Goal: Task Accomplishment & Management: Complete application form

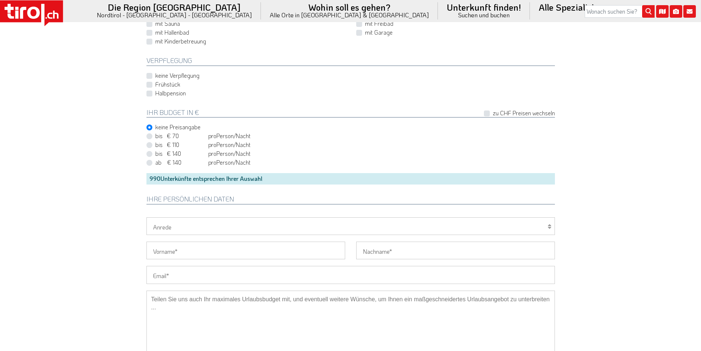
scroll to position [626, 0]
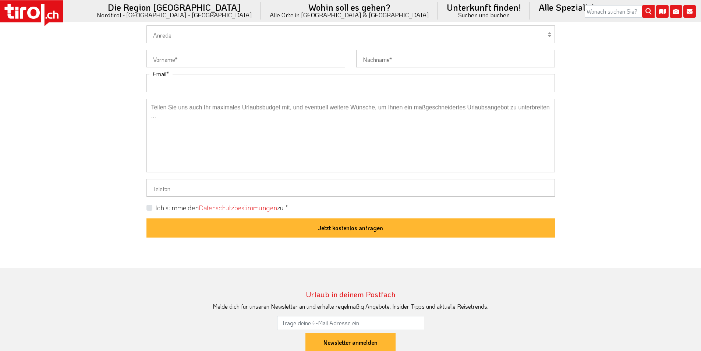
click at [166, 84] on input "Email" at bounding box center [351, 83] width 409 height 18
paste input "[EMAIL_ADDRESS][DOMAIN_NAME]"
type input "[EMAIL_ADDRESS][DOMAIN_NAME]"
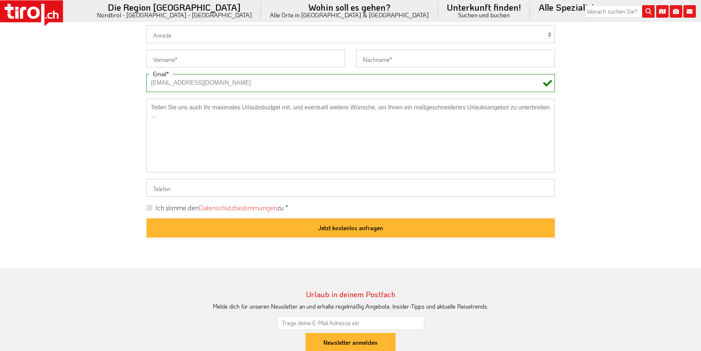
drag, startPoint x: 114, startPoint y: 80, endPoint x: 191, endPoint y: 26, distance: 93.7
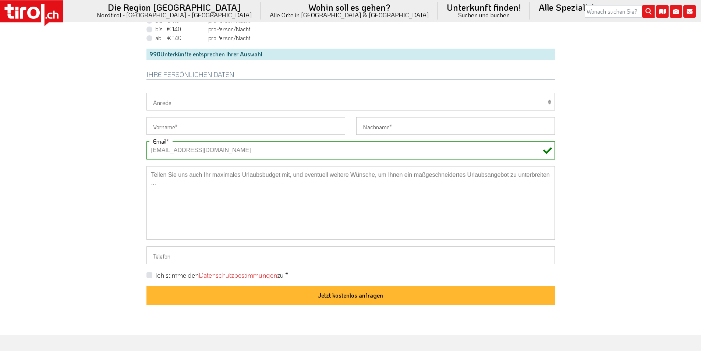
scroll to position [552, 0]
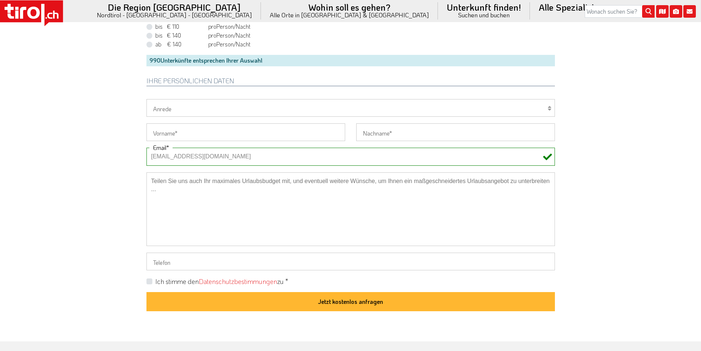
click at [166, 109] on select "Herr Frau Familie" at bounding box center [351, 108] width 409 height 18
select select "Frau"
click at [147, 99] on select "Herr Frau Familie" at bounding box center [351, 108] width 409 height 18
click at [167, 132] on input "Vorname" at bounding box center [246, 132] width 199 height 18
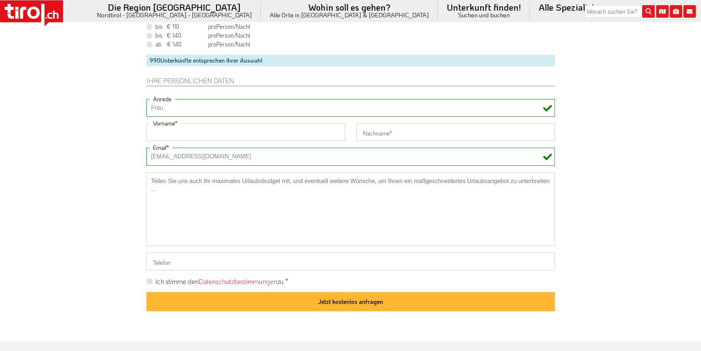
paste input "[PERSON_NAME]"
type input "[PERSON_NAME]"
drag, startPoint x: 113, startPoint y: 116, endPoint x: 265, endPoint y: 16, distance: 182.2
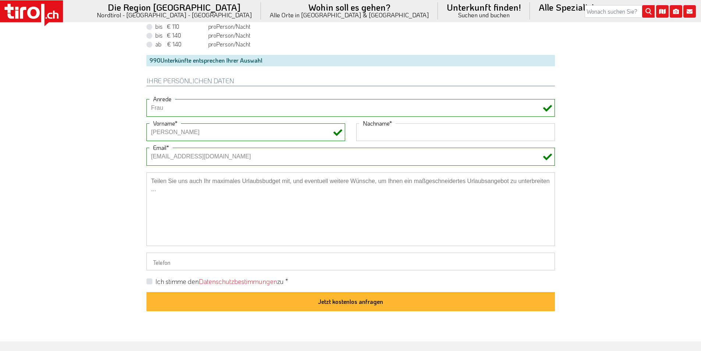
click at [415, 131] on input "Nachname" at bounding box center [455, 132] width 199 height 18
paste input "[PERSON_NAME]"
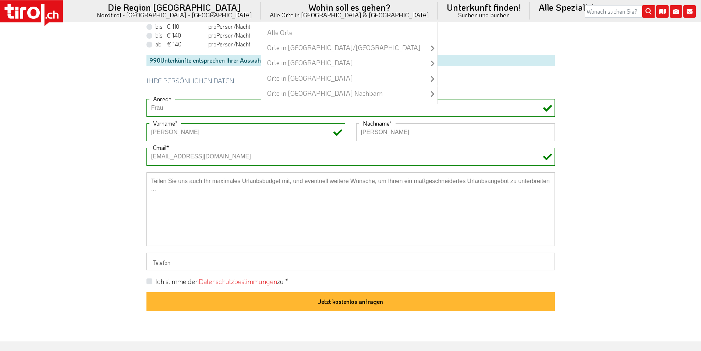
type input "[PERSON_NAME]"
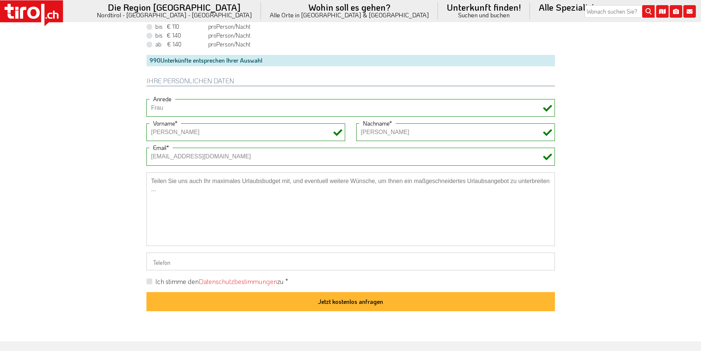
click at [155, 279] on label "Ich stimme den Datenschutzbestimmungen zu *" at bounding box center [221, 281] width 133 height 9
click at [148, 279] on input "Ich stimme den Datenschutzbestimmungen zu *" at bounding box center [352, 281] width 409 height 5
checkbox input "true"
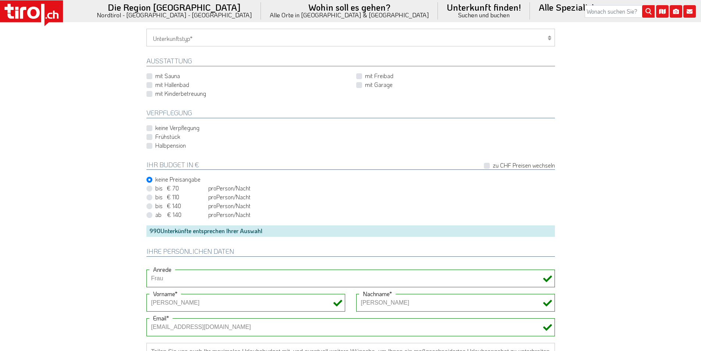
scroll to position [368, 0]
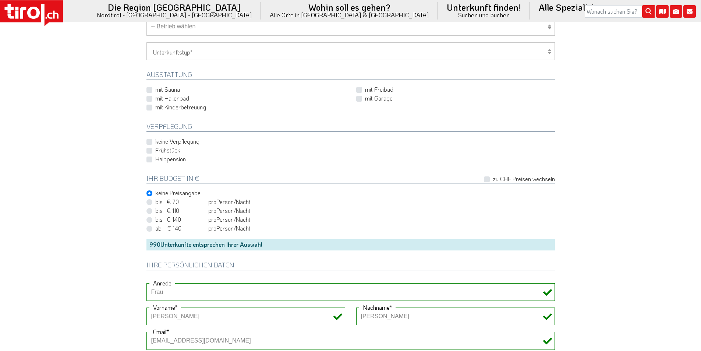
click at [155, 150] on label "Frühstück" at bounding box center [167, 150] width 25 height 8
click at [150, 150] on input "Frühstück" at bounding box center [352, 150] width 409 height 5
checkbox input "true"
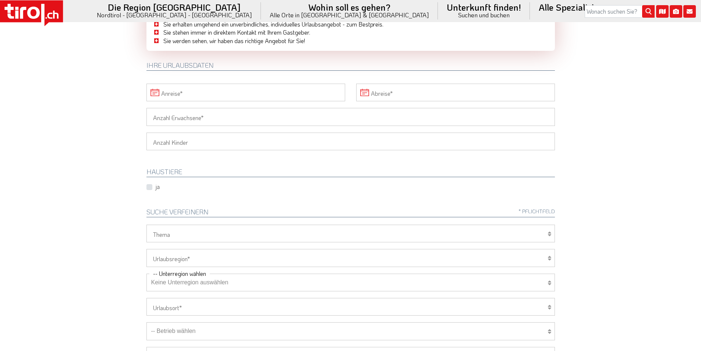
scroll to position [0, 0]
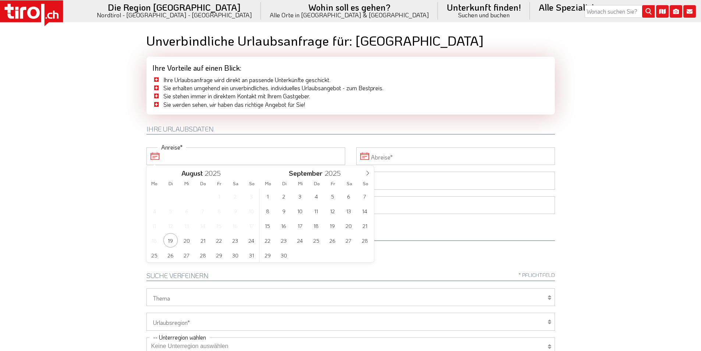
click at [172, 157] on input "Anreise" at bounding box center [246, 156] width 199 height 18
click at [367, 172] on icon at bounding box center [367, 172] width 5 height 5
click at [306, 197] on span "1" at bounding box center [300, 196] width 14 height 14
click at [249, 198] on span "5" at bounding box center [251, 196] width 14 height 14
type input "[DATE]"
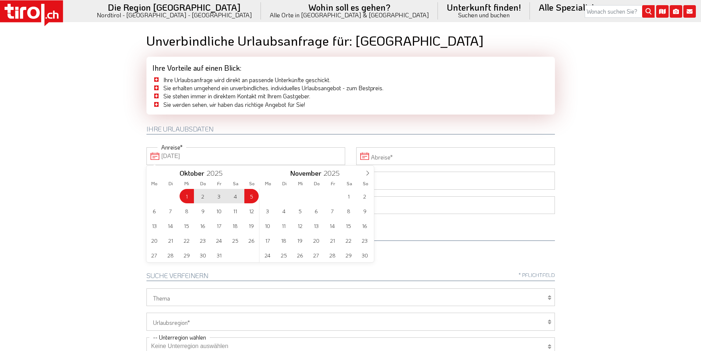
type input "[DATE]"
click at [200, 197] on span "2" at bounding box center [203, 196] width 14 height 14
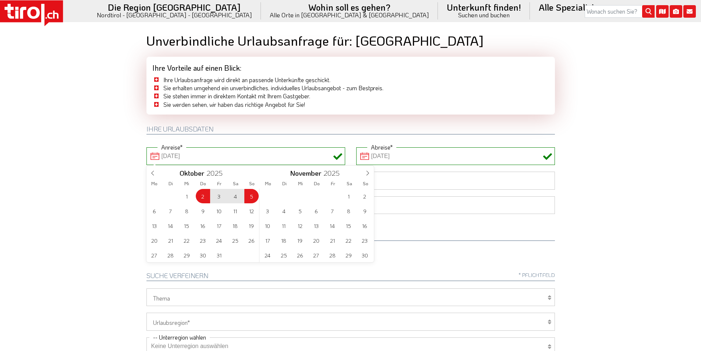
drag, startPoint x: 35, startPoint y: 123, endPoint x: 145, endPoint y: 164, distance: 117.9
click at [38, 124] on body ".st0{fill:#FFFFFF}.st1{fill:#E31017} Die Region [GEOGRAPHIC_DATA] [GEOGRAPHIC_D…" at bounding box center [350, 175] width 701 height 351
type input "[DATE]"
drag, startPoint x: 171, startPoint y: 179, endPoint x: 132, endPoint y: 176, distance: 38.8
click at [171, 179] on input "Anzahl Erwachsene" at bounding box center [351, 181] width 409 height 18
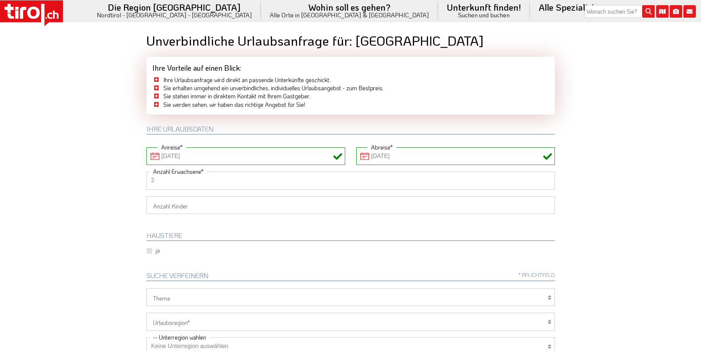
type input "2"
click at [102, 173] on body ".st0{fill:#FFFFFF}.st1{fill:#E31017} Die Region [GEOGRAPHIC_DATA] [GEOGRAPHIC_D…" at bounding box center [350, 175] width 701 height 351
click at [162, 212] on select "1 2 3 4 5 6" at bounding box center [351, 205] width 409 height 18
select select "2"
click at [147, 196] on select "1 2 3 4 5 6" at bounding box center [351, 205] width 409 height 18
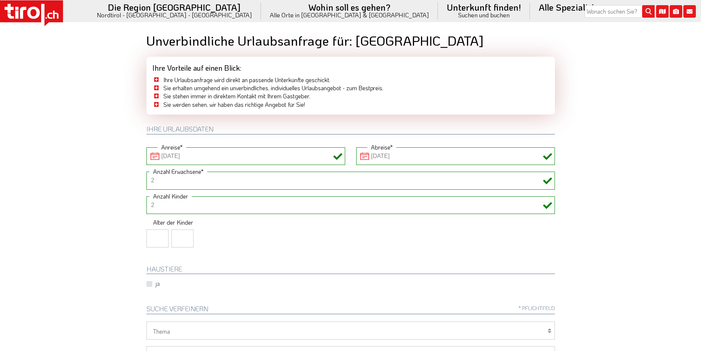
click at [151, 240] on input "number" at bounding box center [158, 238] width 22 height 18
type input "10"
type input "12"
click at [59, 267] on body ".st0{fill:#FFFFFF}.st1{fill:#E31017} Die Region [GEOGRAPHIC_DATA] [GEOGRAPHIC_D…" at bounding box center [350, 175] width 701 height 351
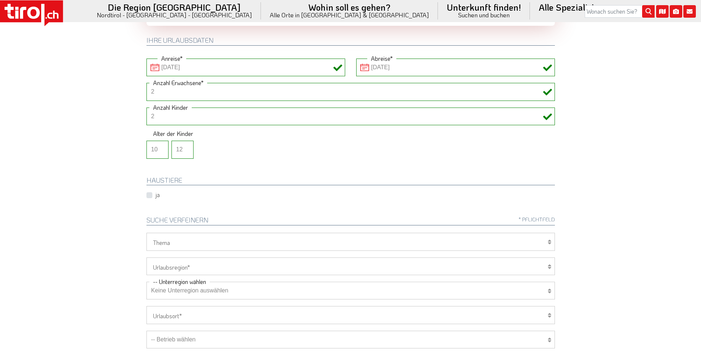
scroll to position [147, 0]
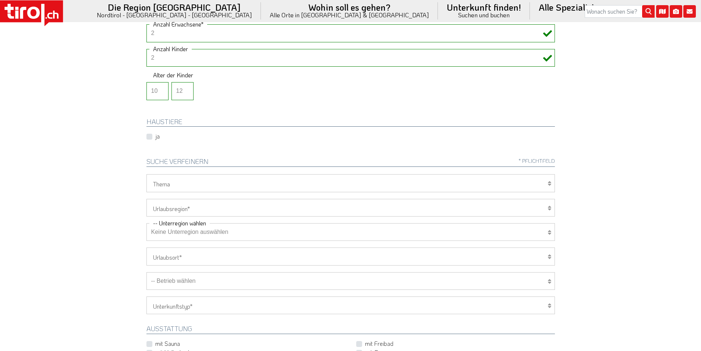
drag, startPoint x: 191, startPoint y: 208, endPoint x: 186, endPoint y: 213, distance: 7.0
click at [191, 208] on select "[GEOGRAPHIC_DATA]/Nordtirol Osttirol [GEOGRAPHIC_DATA] Tirols Nachbarn" at bounding box center [351, 208] width 409 height 18
select select "7272"
click at [147, 199] on select "[GEOGRAPHIC_DATA]/Nordtirol Osttirol [GEOGRAPHIC_DATA] Tirols Nachbarn" at bounding box center [351, 208] width 409 height 18
click at [184, 233] on select "Keine Unterregion auswählen Achensee Alpbachtal & Tiroler Seenland [GEOGRAPHIC_…" at bounding box center [351, 232] width 409 height 18
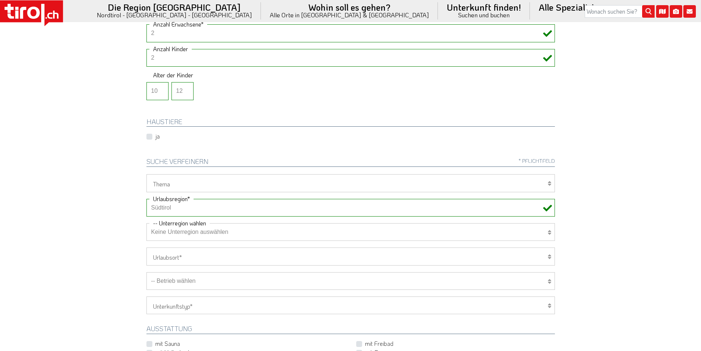
select select "7351"
click at [147, 223] on select "Keine Unterregion auswählen Achensee Alpbachtal & Tiroler Seenland [GEOGRAPHIC_…" at bounding box center [351, 232] width 409 height 18
click at [122, 188] on body ".st0{fill:#FFFFFF}.st1{fill:#E31017} Die Region [GEOGRAPHIC_DATA] [GEOGRAPHIC_D…" at bounding box center [350, 28] width 701 height 351
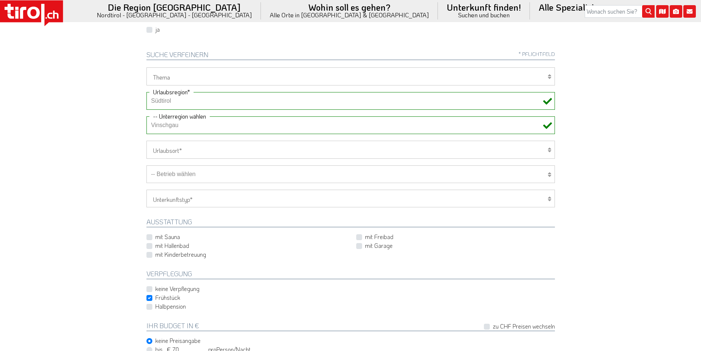
scroll to position [295, 0]
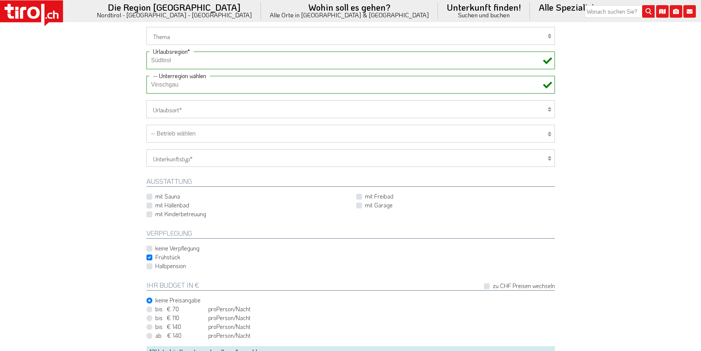
click at [211, 133] on select "-- Betrieb wählen ABINEA Dolomiti Romantic SPA Hotel [GEOGRAPHIC_DATA] - Oetz A…" at bounding box center [351, 134] width 409 height 18
select select "7892"
click at [147, 125] on select "-- Betrieb wählen ABINEA Dolomiti Romantic SPA Hotel [GEOGRAPHIC_DATA] - Oetz A…" at bounding box center [351, 134] width 409 height 18
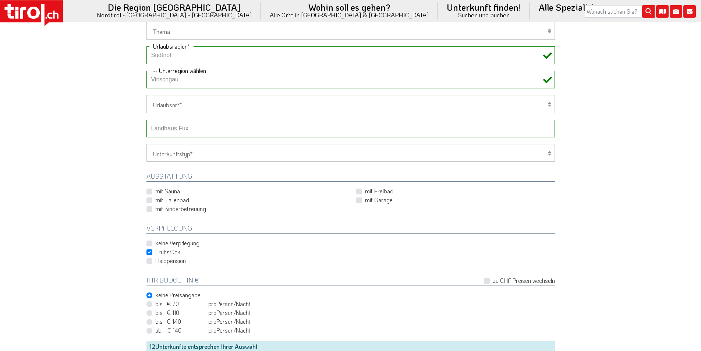
scroll to position [221, 0]
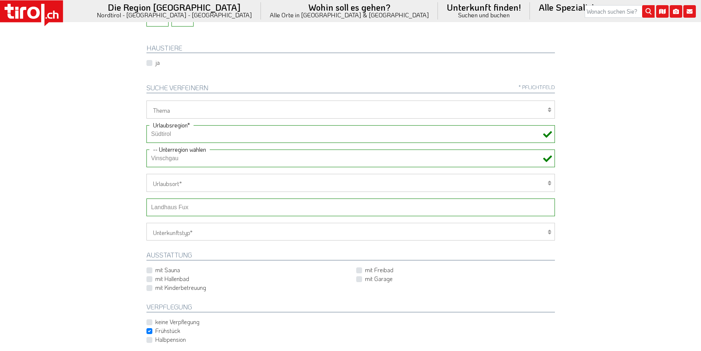
click at [179, 108] on select "Wellness Mountainbiken/Radfahren Familie Wandern Sport Skifahren Motorrad Golf" at bounding box center [351, 110] width 409 height 18
select select "7375"
click at [147, 101] on select "Wellness Mountainbiken/Radfahren Familie Wandern Sport Skifahren Motorrad Golf" at bounding box center [351, 110] width 409 height 18
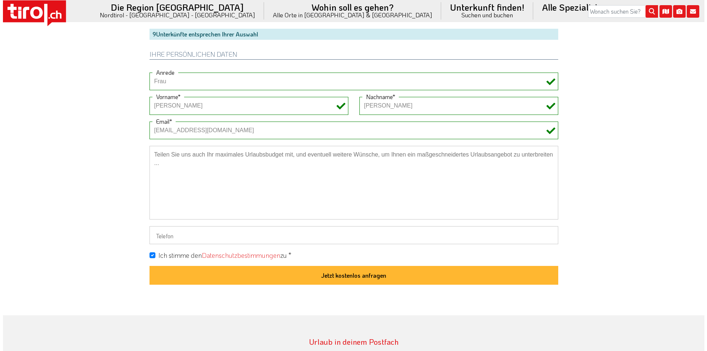
scroll to position [626, 0]
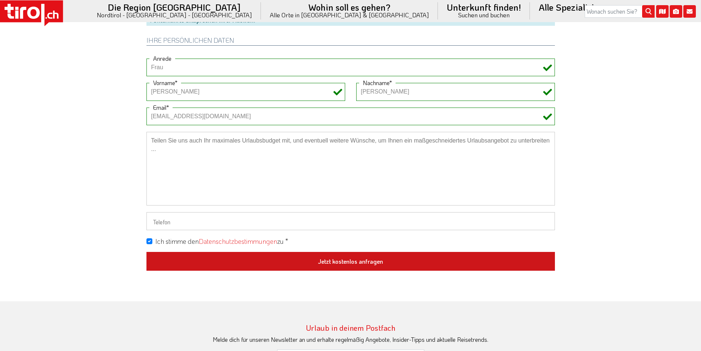
click at [374, 260] on button "Jetzt kostenlos anfragen" at bounding box center [351, 261] width 409 height 19
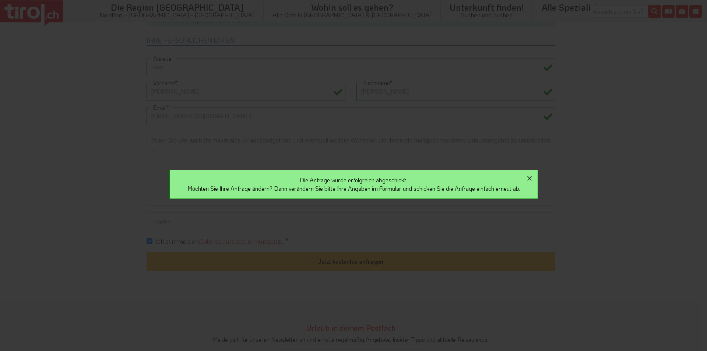
click at [530, 176] on icon "button" at bounding box center [529, 178] width 9 height 9
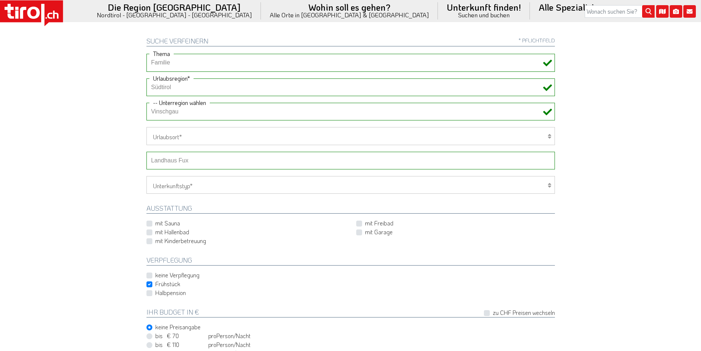
scroll to position [258, 0]
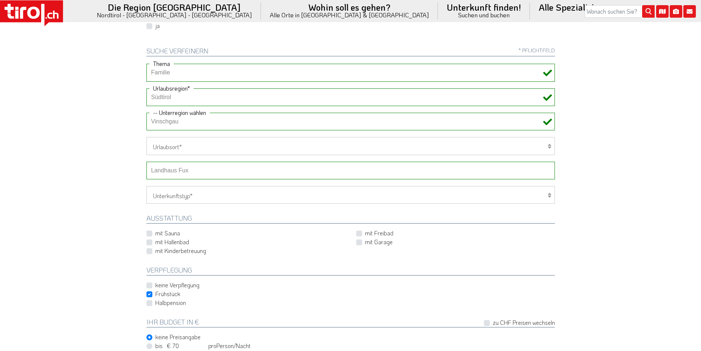
click at [184, 122] on select "Keine Unterregion auswählen Achensee Alpbachtal & Tiroler Seenland [GEOGRAPHIC_…" at bounding box center [351, 122] width 409 height 18
select select "7322"
click at [147, 113] on select "Keine Unterregion auswählen Achensee Alpbachtal & Tiroler Seenland [GEOGRAPHIC_…" at bounding box center [351, 122] width 409 height 18
click at [197, 169] on select "-- Betrieb wählen ABINEA Dolomiti Romantic SPA Hotel [GEOGRAPHIC_DATA] - Oetz A…" at bounding box center [351, 171] width 409 height 18
select select "29681"
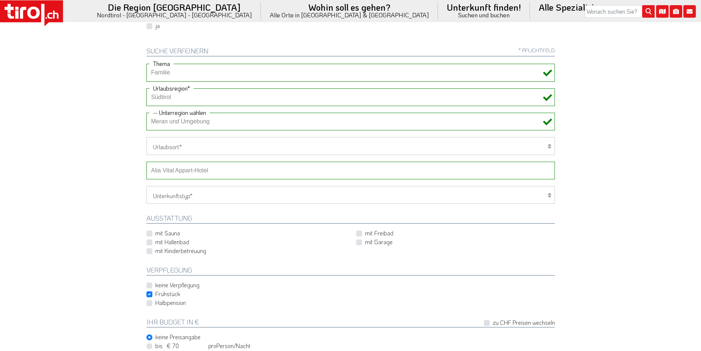
click at [147, 162] on select "-- Betrieb wählen ABINEA Dolomiti Romantic SPA Hotel [GEOGRAPHIC_DATA] - Oetz A…" at bounding box center [351, 171] width 409 height 18
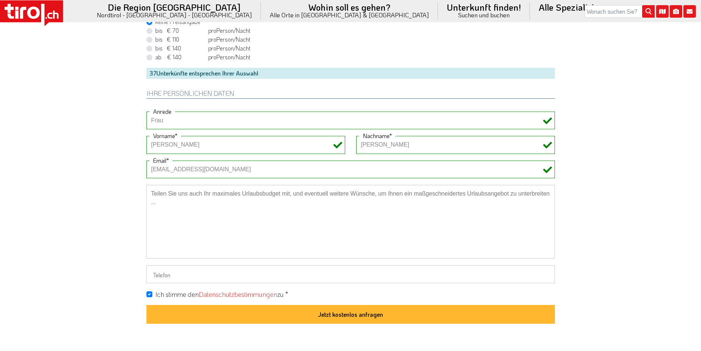
scroll to position [589, 0]
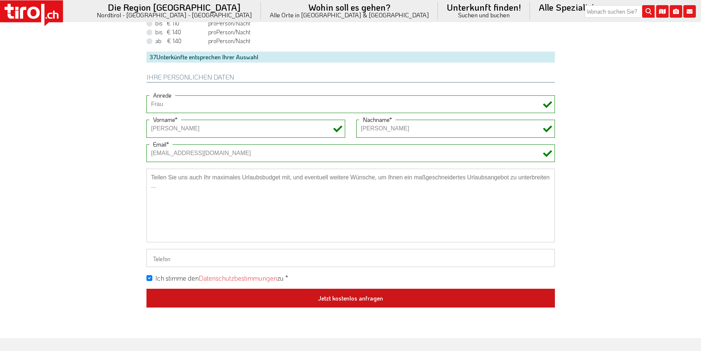
click at [362, 296] on button "Jetzt kostenlos anfragen" at bounding box center [351, 298] width 409 height 19
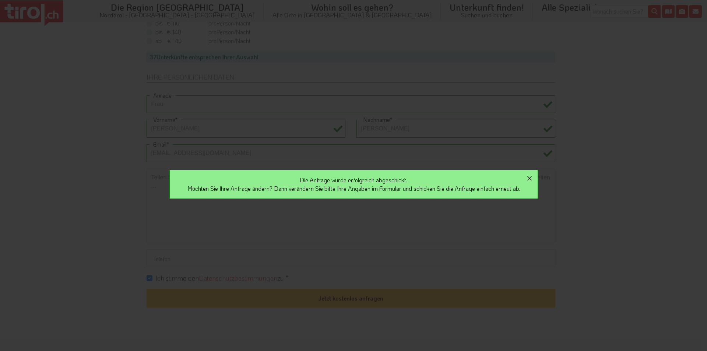
click at [532, 177] on icon "button" at bounding box center [529, 178] width 4 height 4
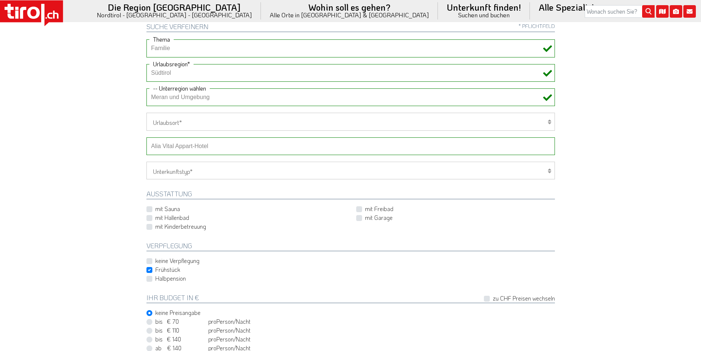
scroll to position [295, 0]
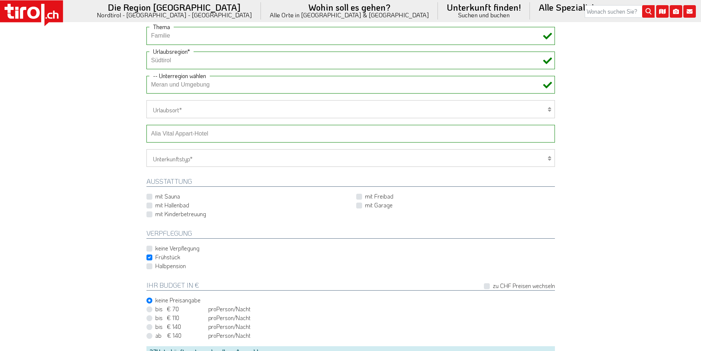
click at [200, 135] on select "-- Betrieb wählen ABINEA Dolomiti Romantic SPA Hotel [GEOGRAPHIC_DATA] - Oetz A…" at bounding box center [351, 134] width 409 height 18
click at [44, 7] on rect at bounding box center [31, 11] width 63 height 22
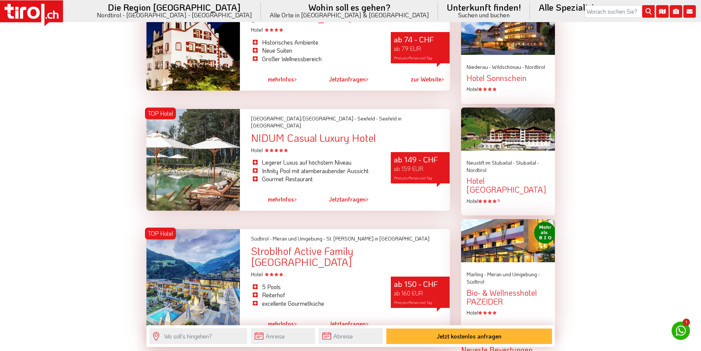
scroll to position [884, 0]
